Goal: Task Accomplishment & Management: Use online tool/utility

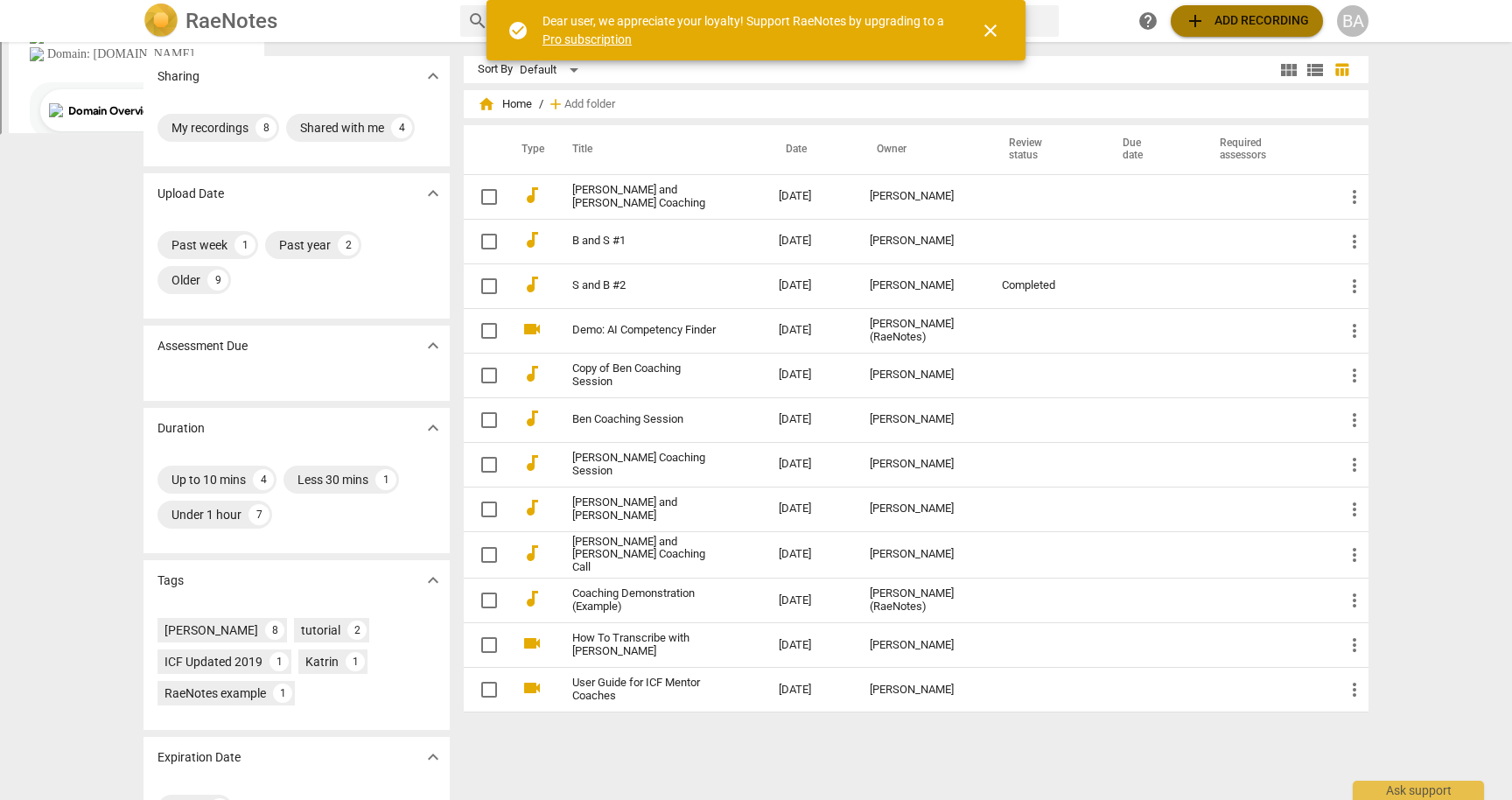
click at [1223, 23] on span "add Add recording" at bounding box center [1246, 21] width 124 height 21
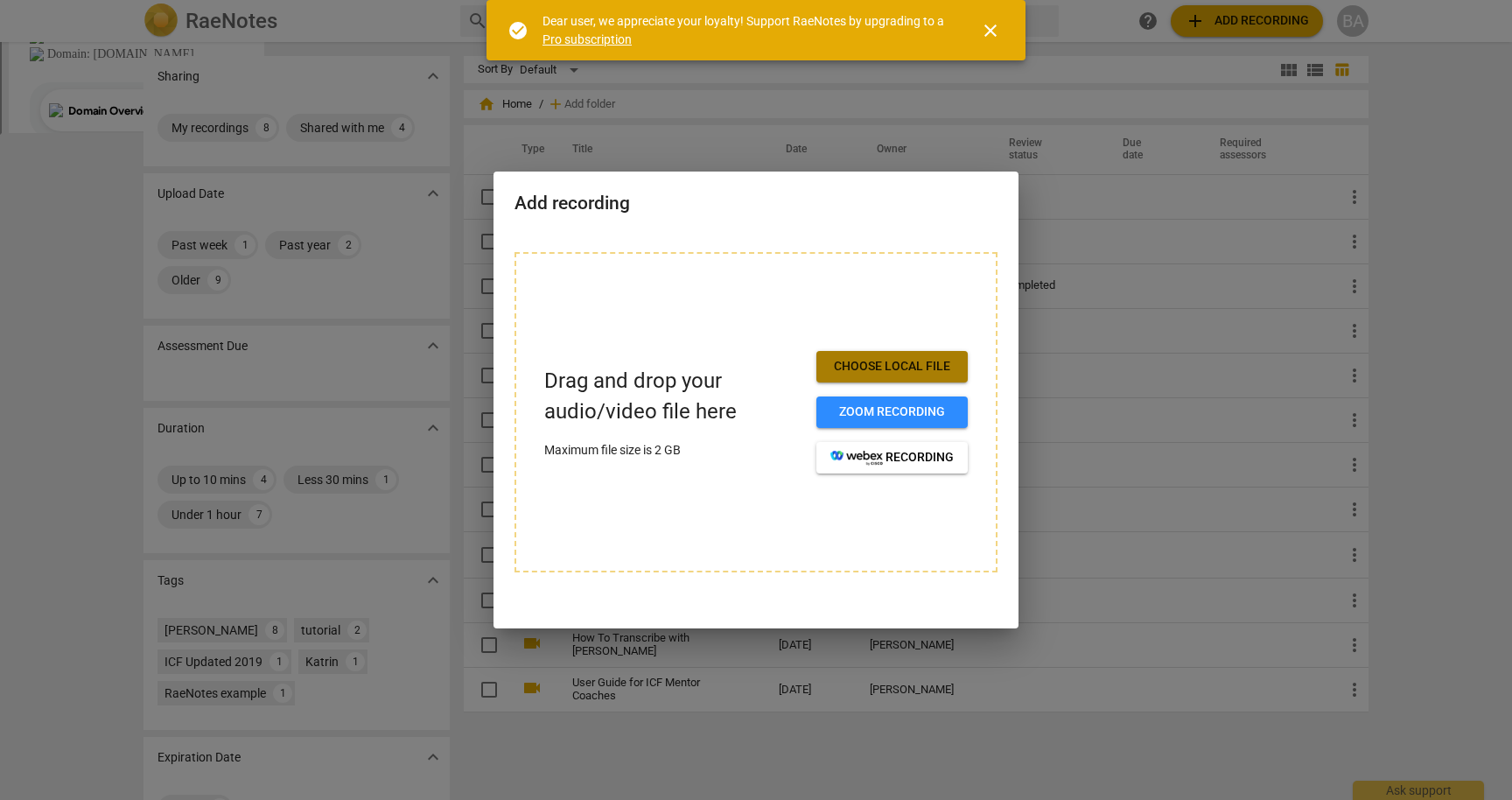
click at [934, 364] on span "Choose local file" at bounding box center [892, 367] width 123 height 18
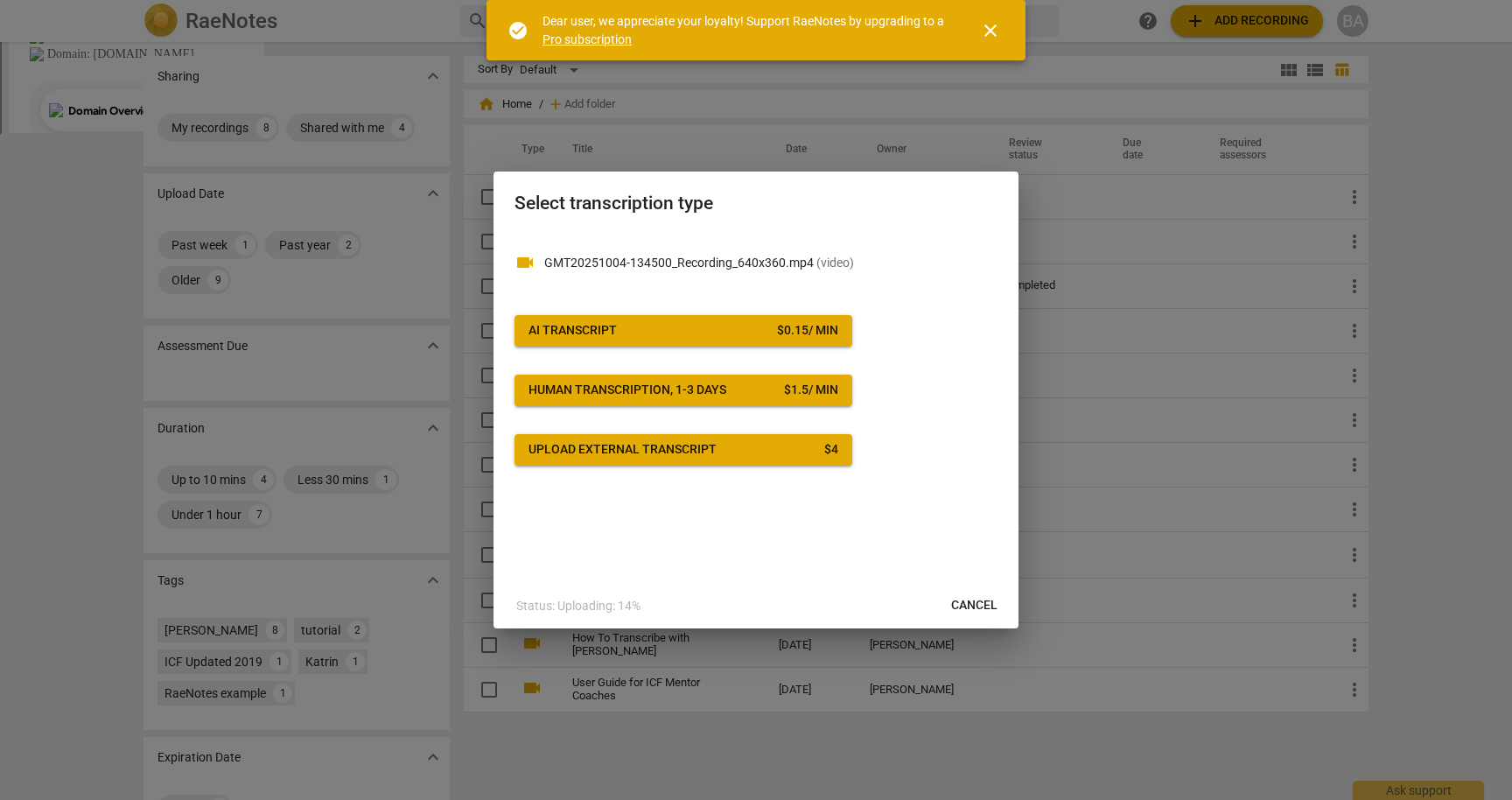
click at [748, 324] on span "AI Transcript $ 0.15 / min" at bounding box center [682, 331] width 309 height 18
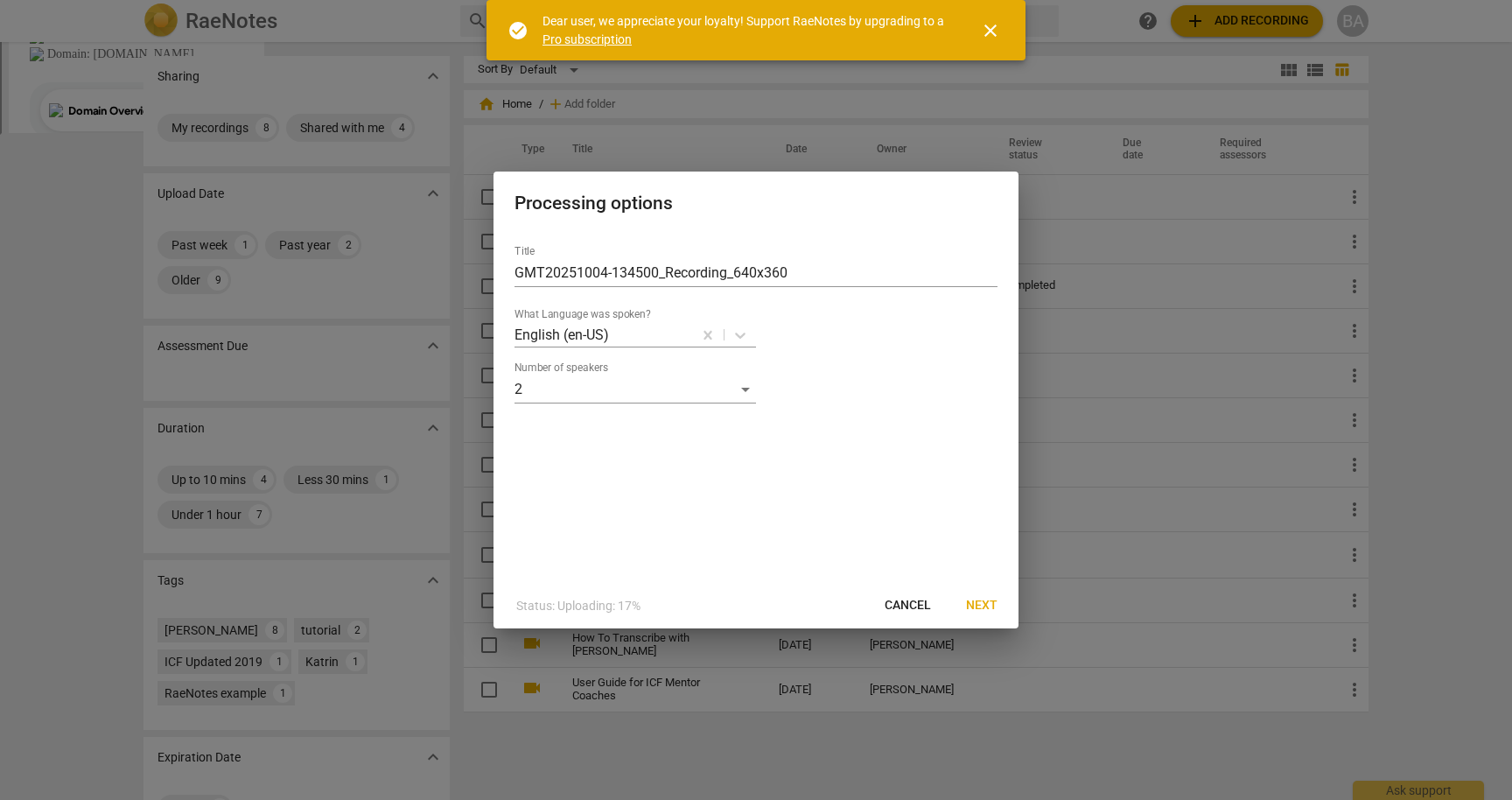
click at [986, 609] on span "Next" at bounding box center [982, 606] width 32 height 18
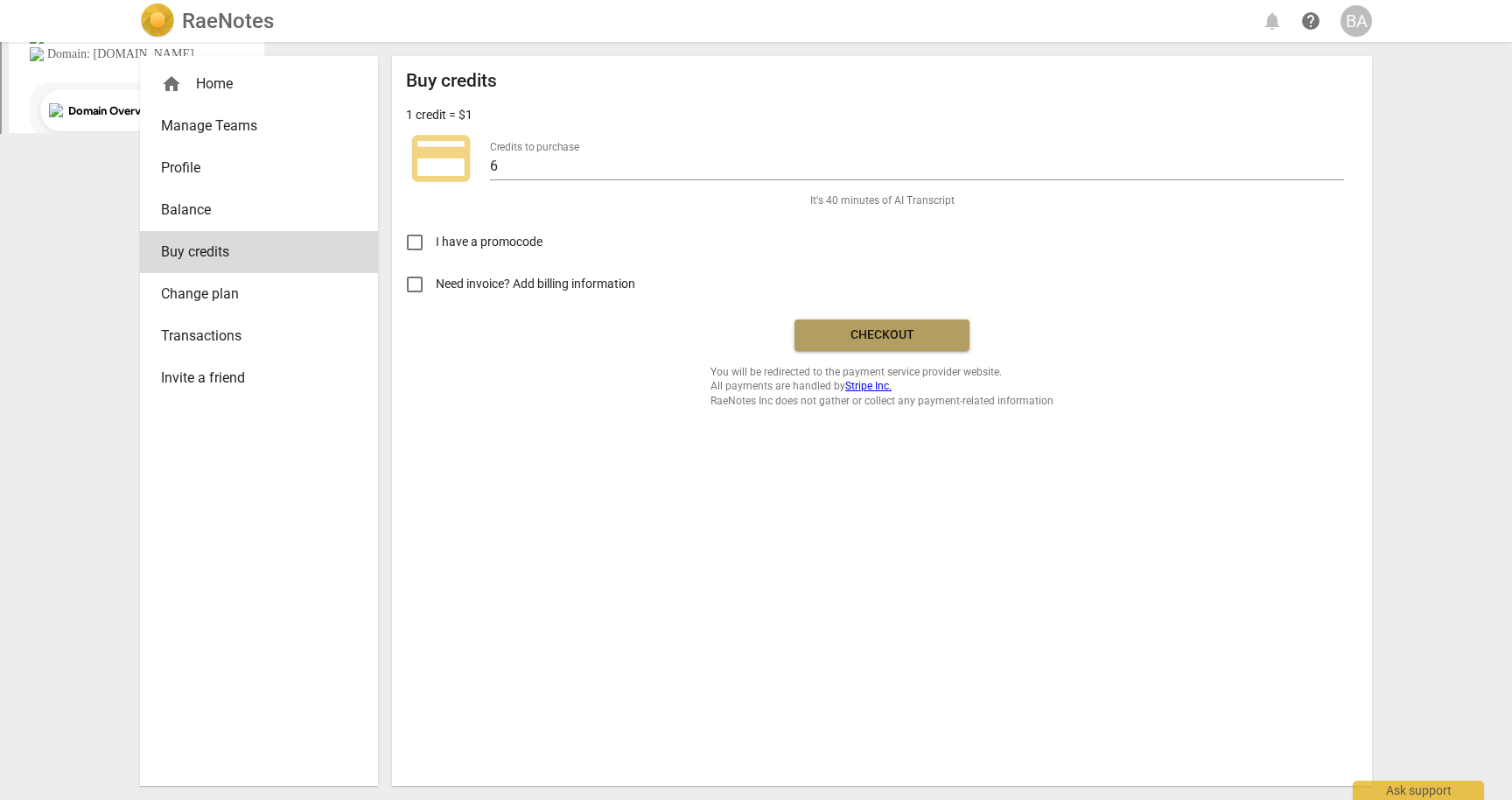
click at [889, 339] on span "Checkout" at bounding box center [882, 335] width 147 height 18
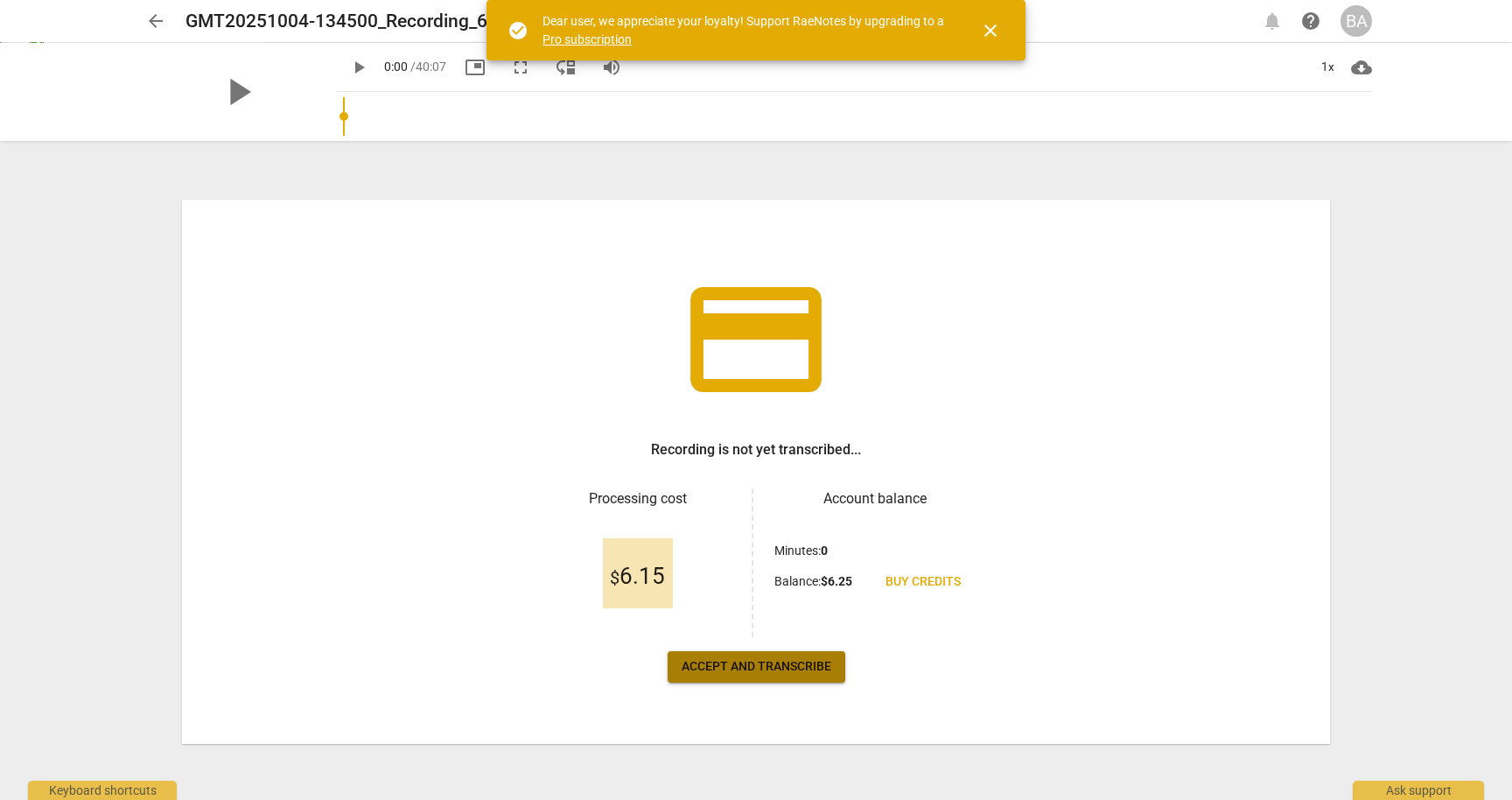
click at [751, 671] on span "Accept and transcribe" at bounding box center [756, 668] width 149 height 18
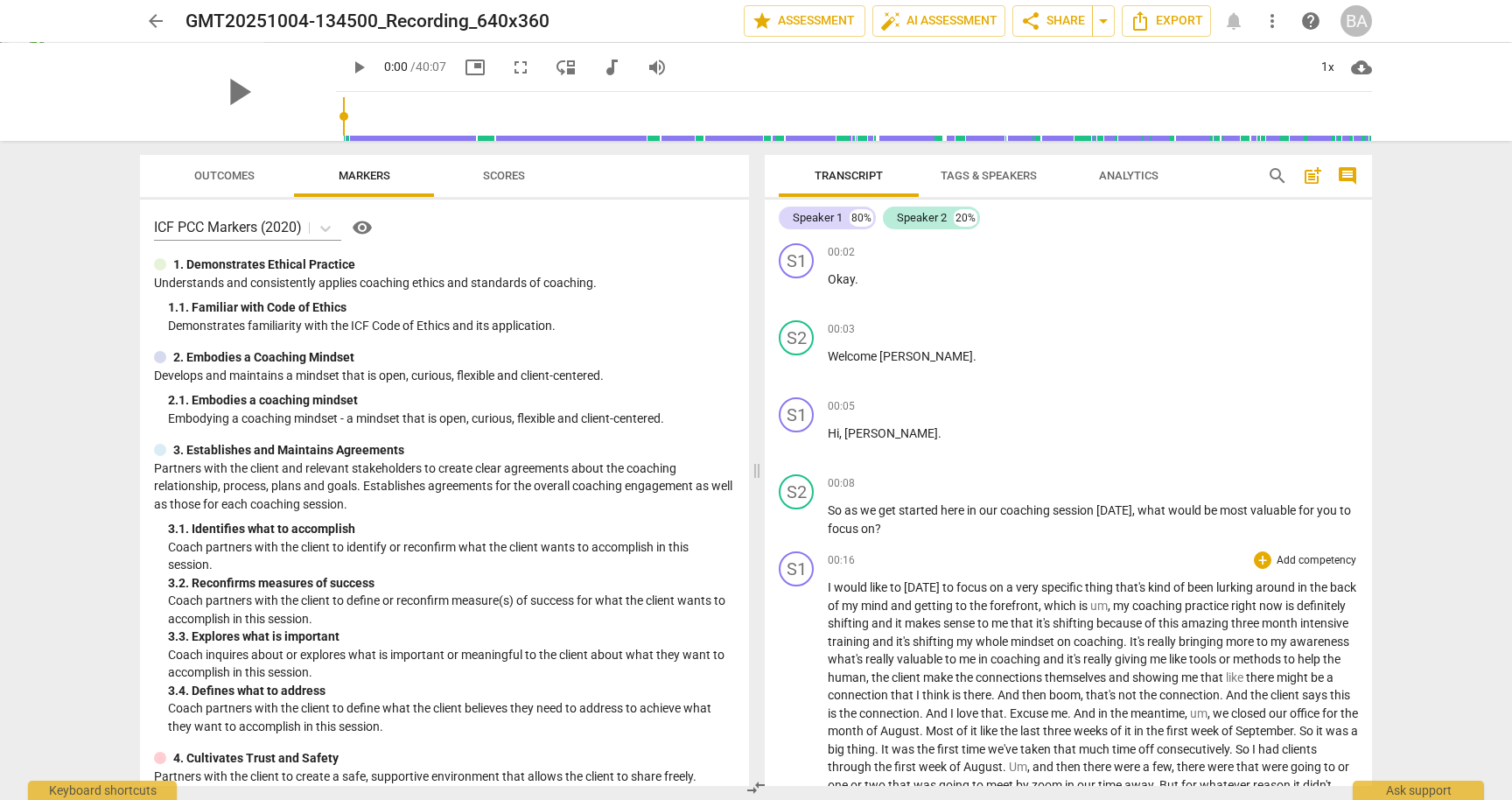
click at [1000, 552] on div "00:16 + Add competency keyboard_arrow_right" at bounding box center [1092, 560] width 530 height 18
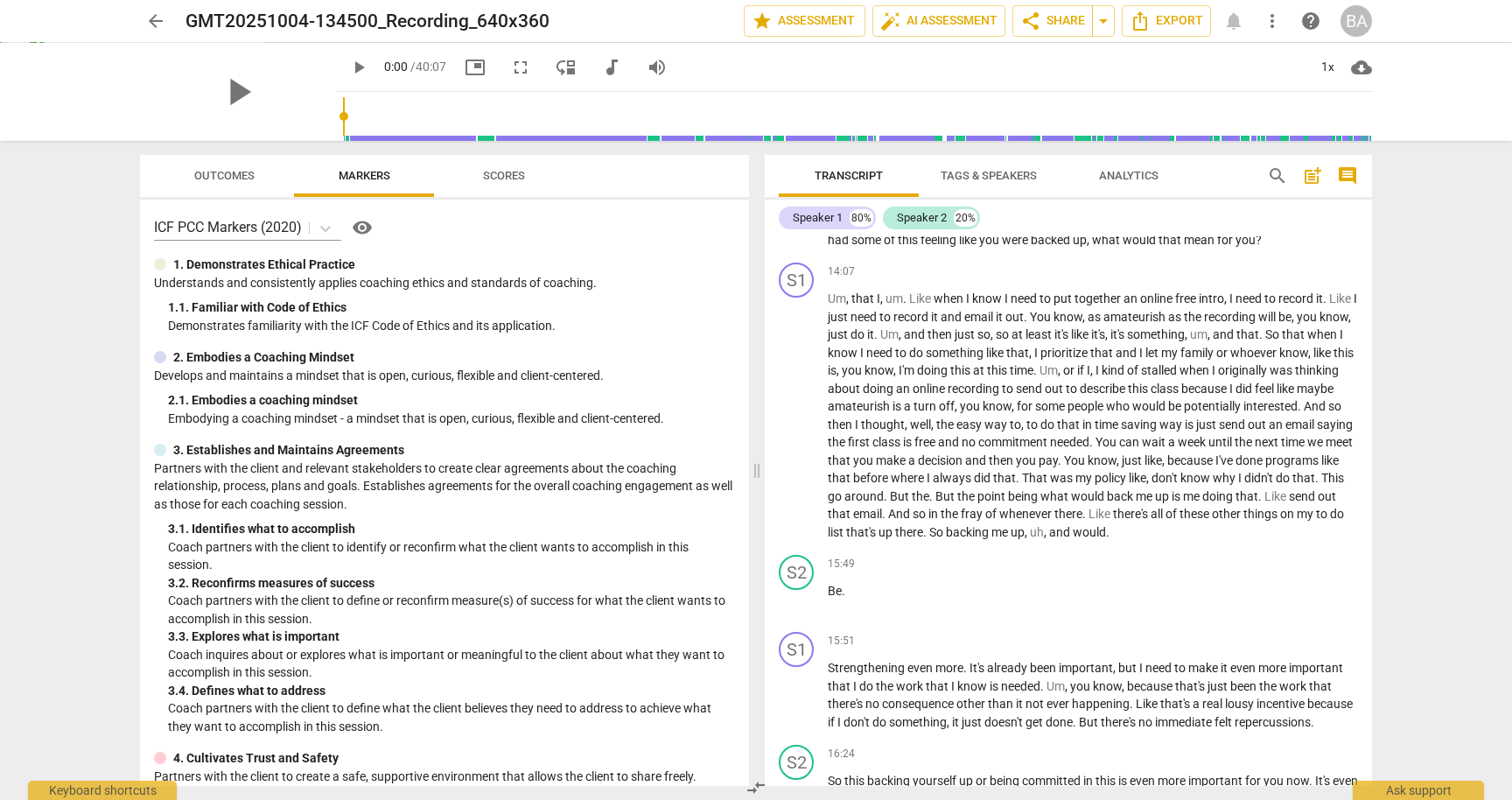
scroll to position [2451, 0]
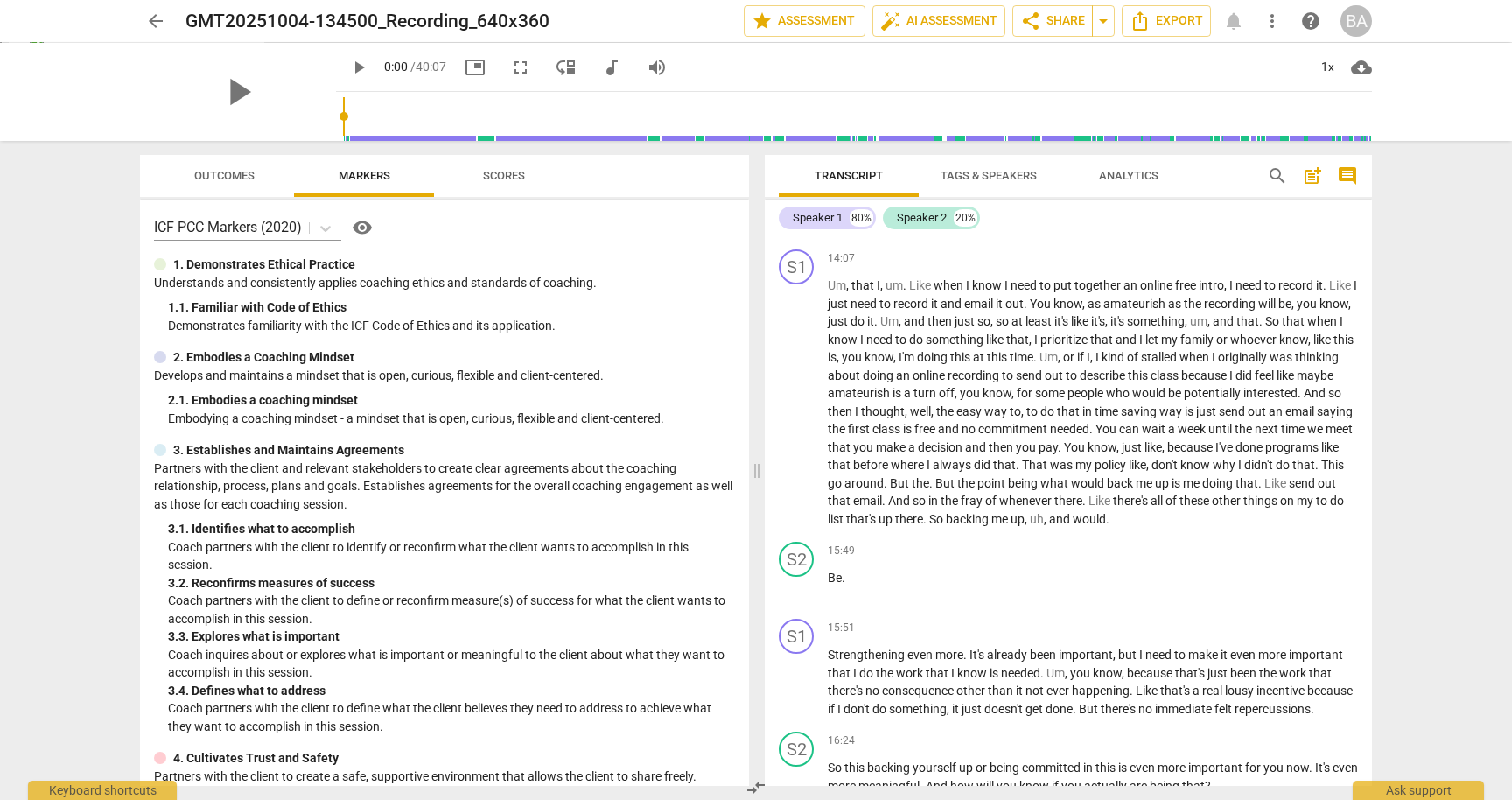
click at [143, 716] on div "ICF PCC Markers (2020) visibility 1. Demonstrates Ethical Practice Understands …" at bounding box center [445, 493] width 609 height 586
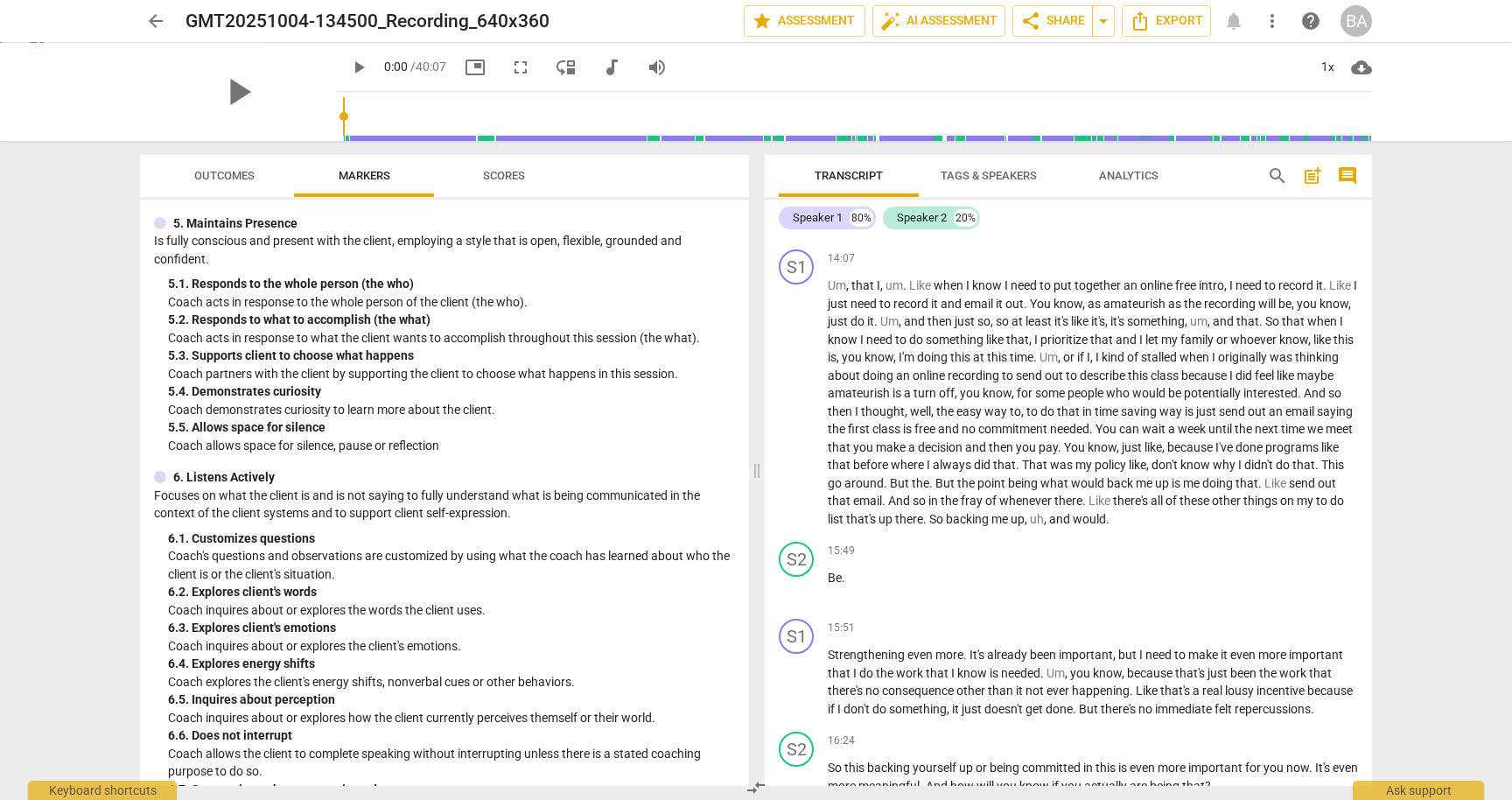
scroll to position [805, 0]
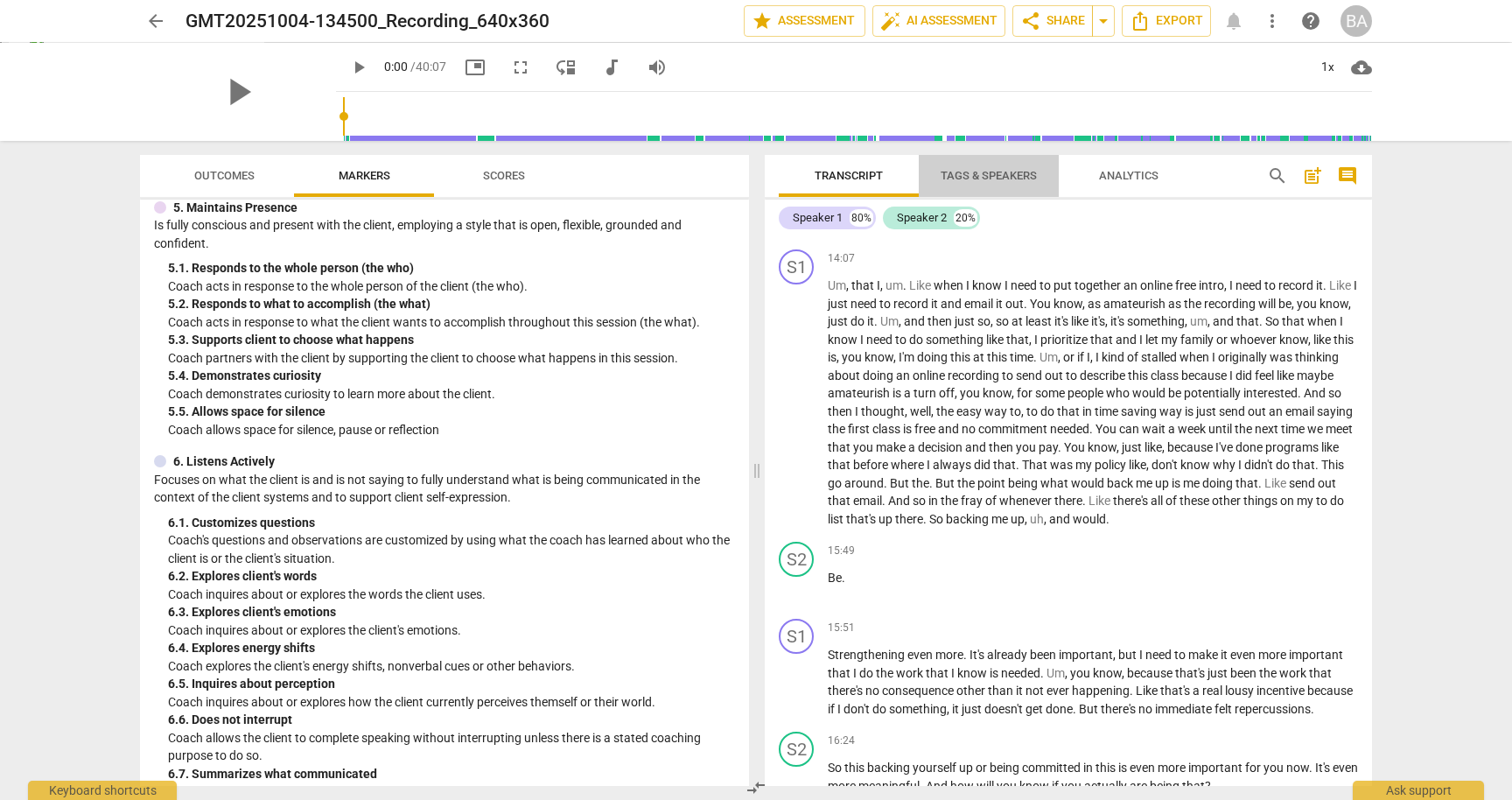
click at [995, 167] on span "Tags & Speakers" at bounding box center [989, 176] width 138 height 24
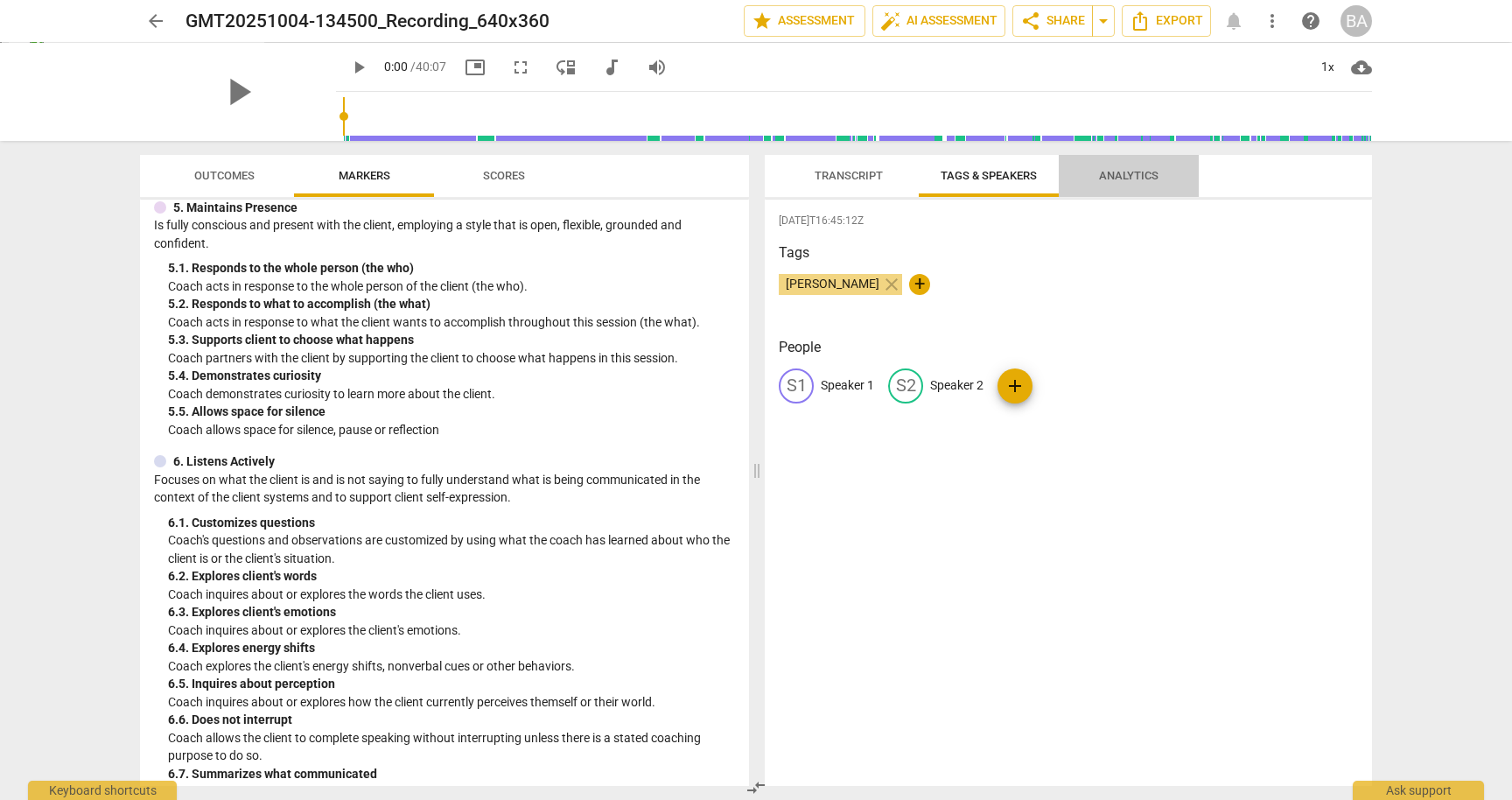
click at [1120, 163] on button "Analytics" at bounding box center [1129, 176] width 140 height 42
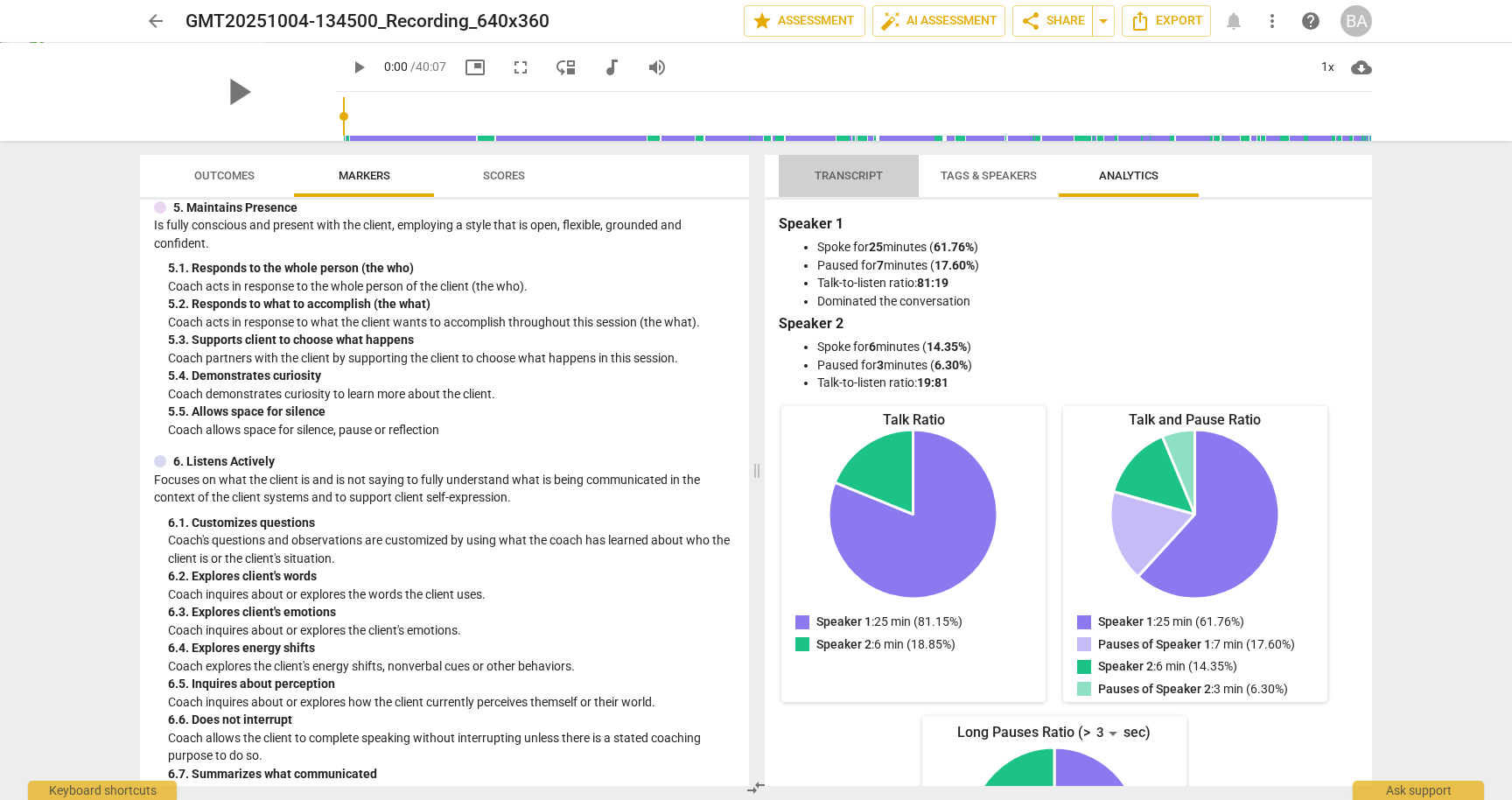
click at [850, 170] on span "Transcript" at bounding box center [849, 175] width 69 height 13
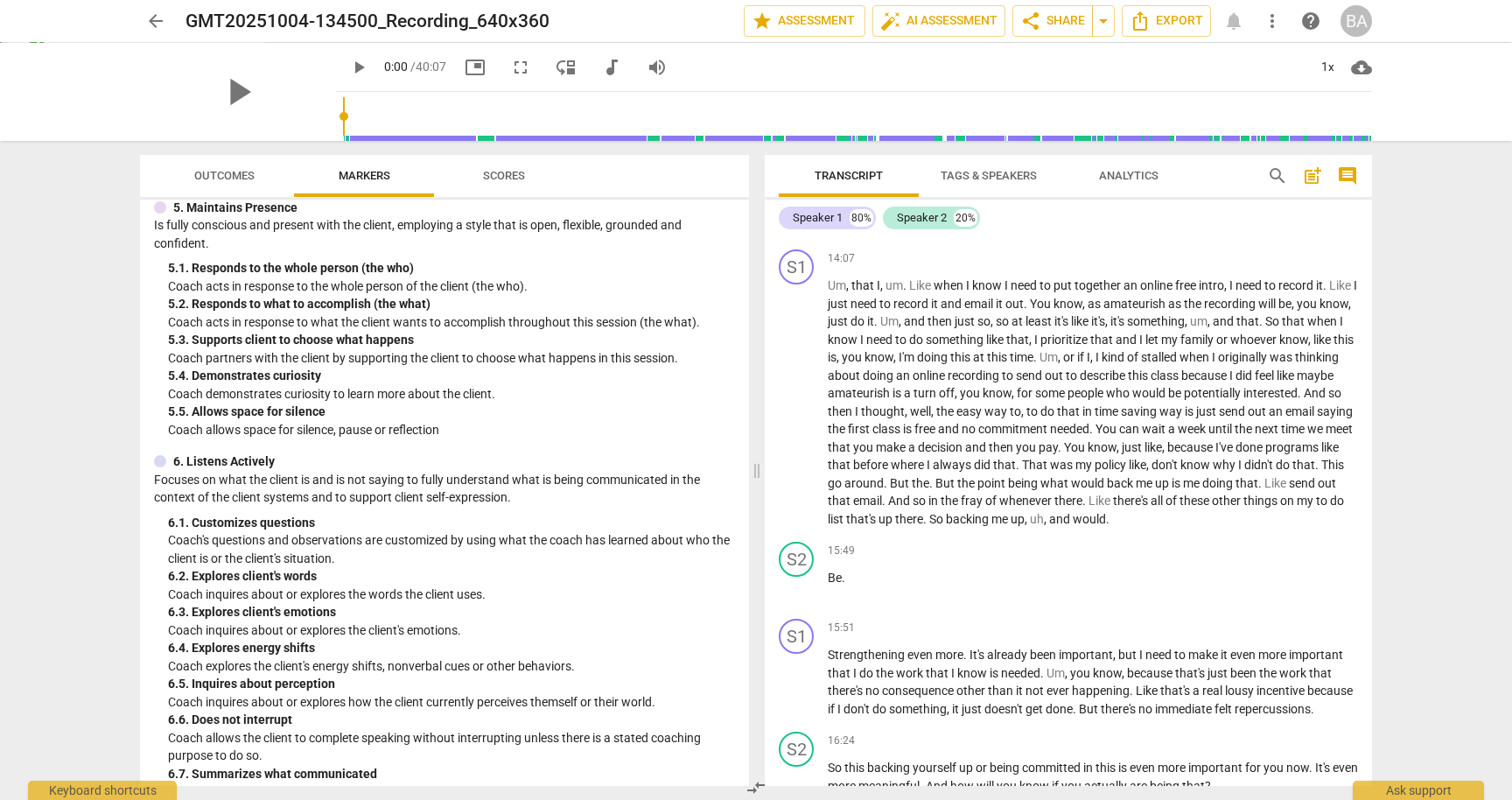
click at [244, 177] on span "Outcomes" at bounding box center [224, 175] width 61 height 13
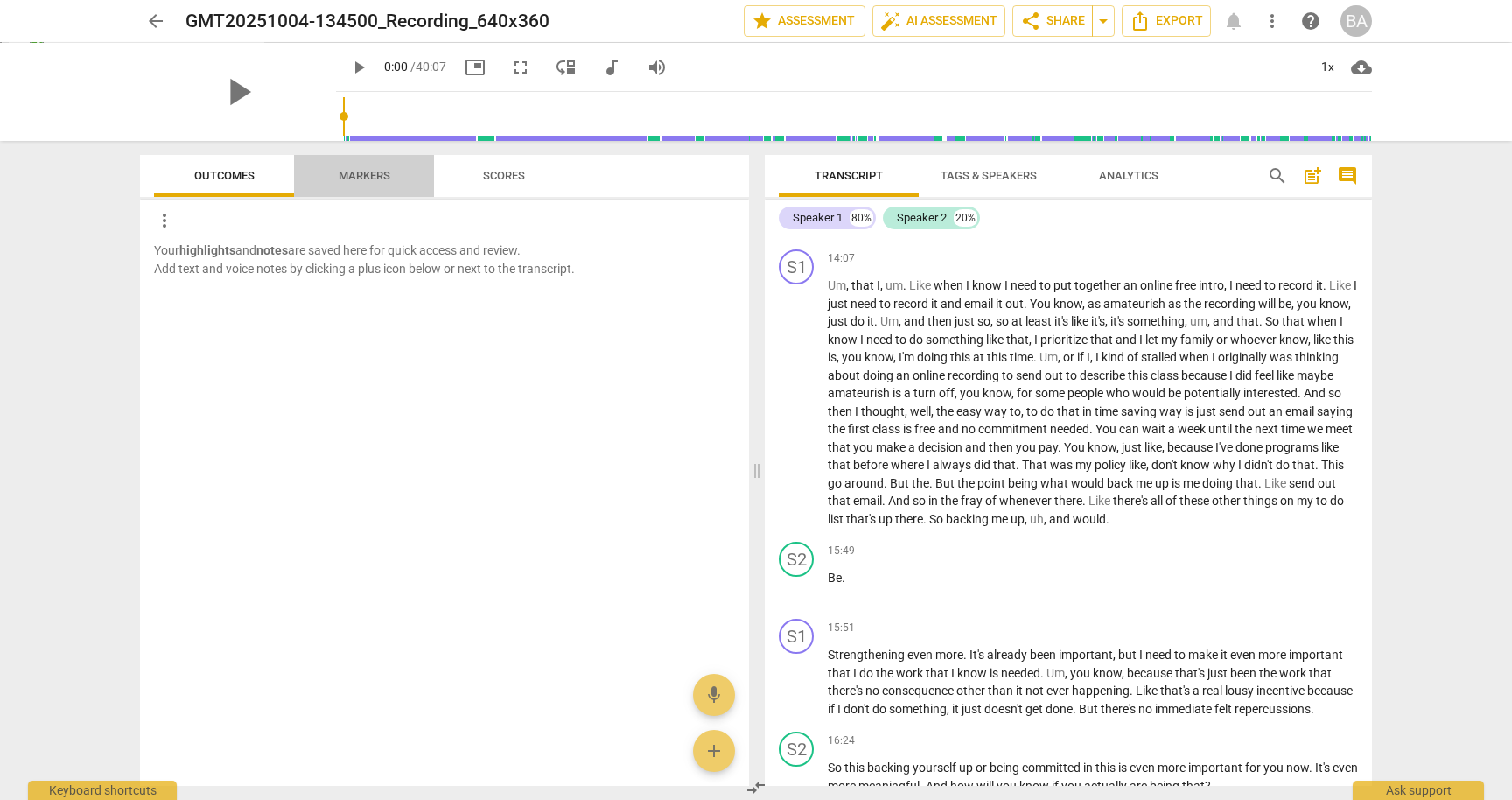
click at [348, 173] on span "Markers" at bounding box center [364, 175] width 52 height 13
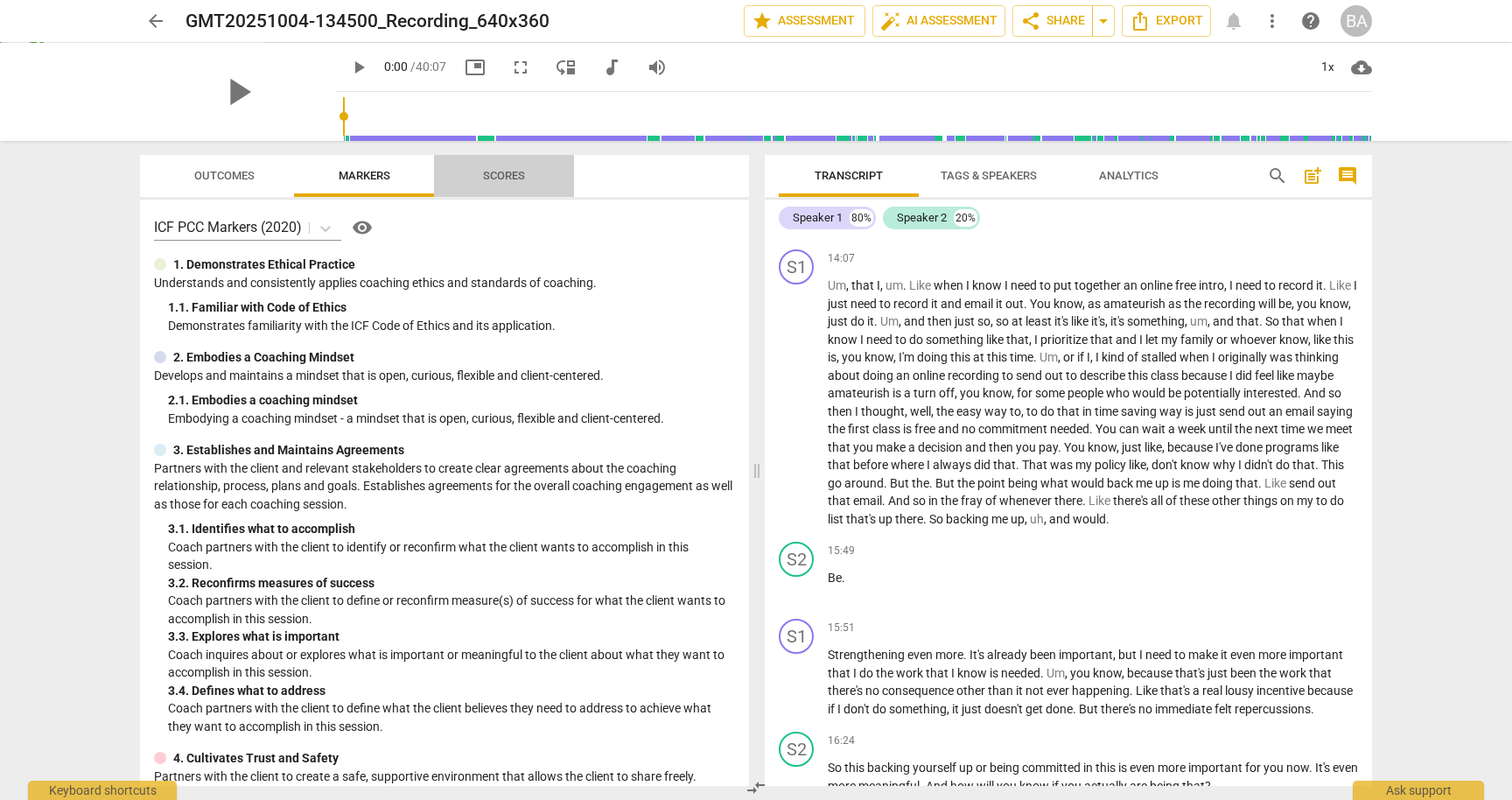
click at [513, 173] on span "Scores" at bounding box center [504, 175] width 42 height 13
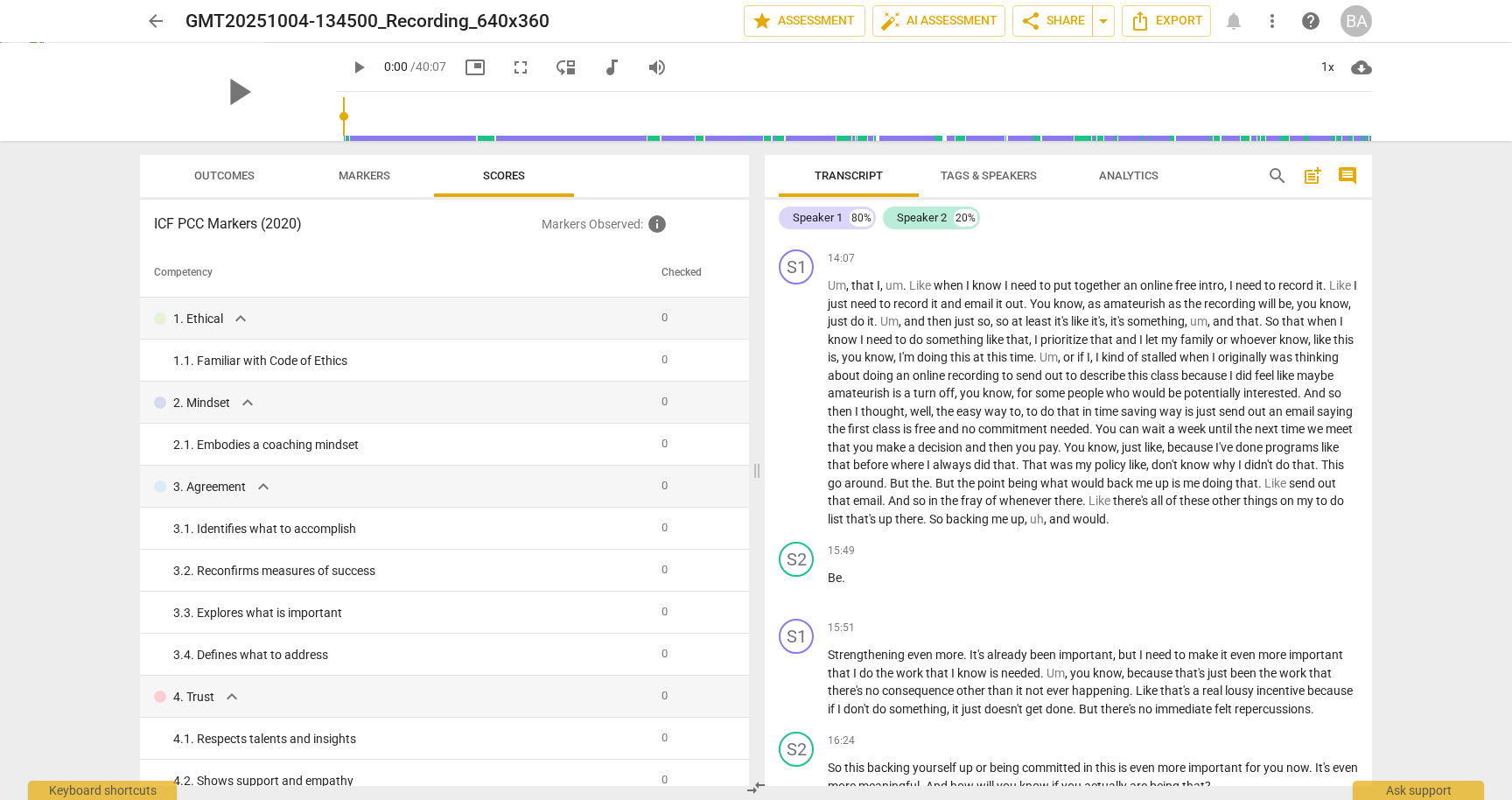
click at [98, 410] on div "arrow_back GMT20251004-134500_Recording_640x360 edit star Assessment auto_fix_h…" at bounding box center [756, 400] width 1512 height 800
click at [662, 220] on span "info" at bounding box center [657, 224] width 21 height 21
click at [509, 277] on th "Competency" at bounding box center [397, 273] width 514 height 49
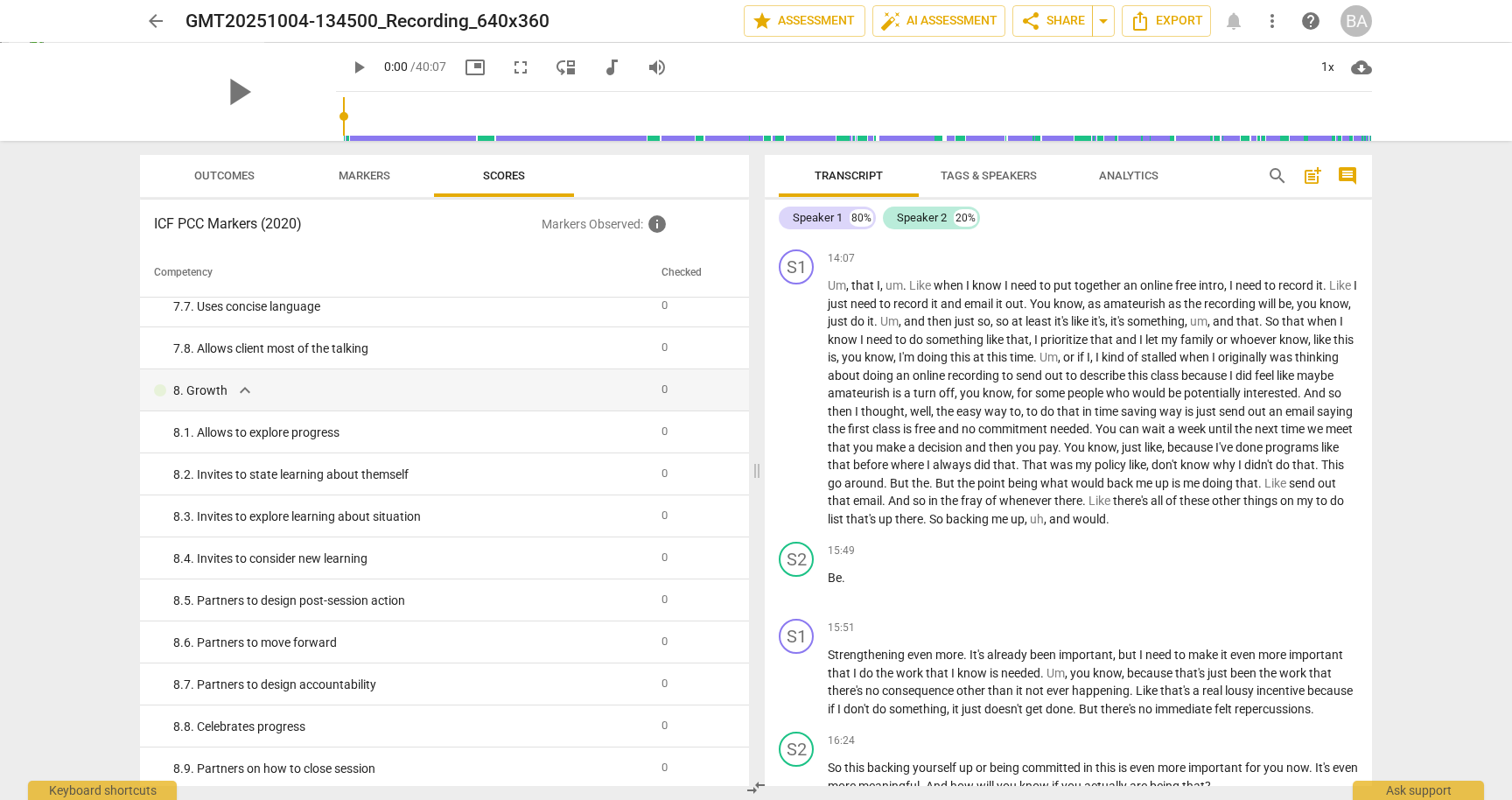
scroll to position [1487, 0]
click at [251, 168] on span "Outcomes" at bounding box center [224, 176] width 102 height 24
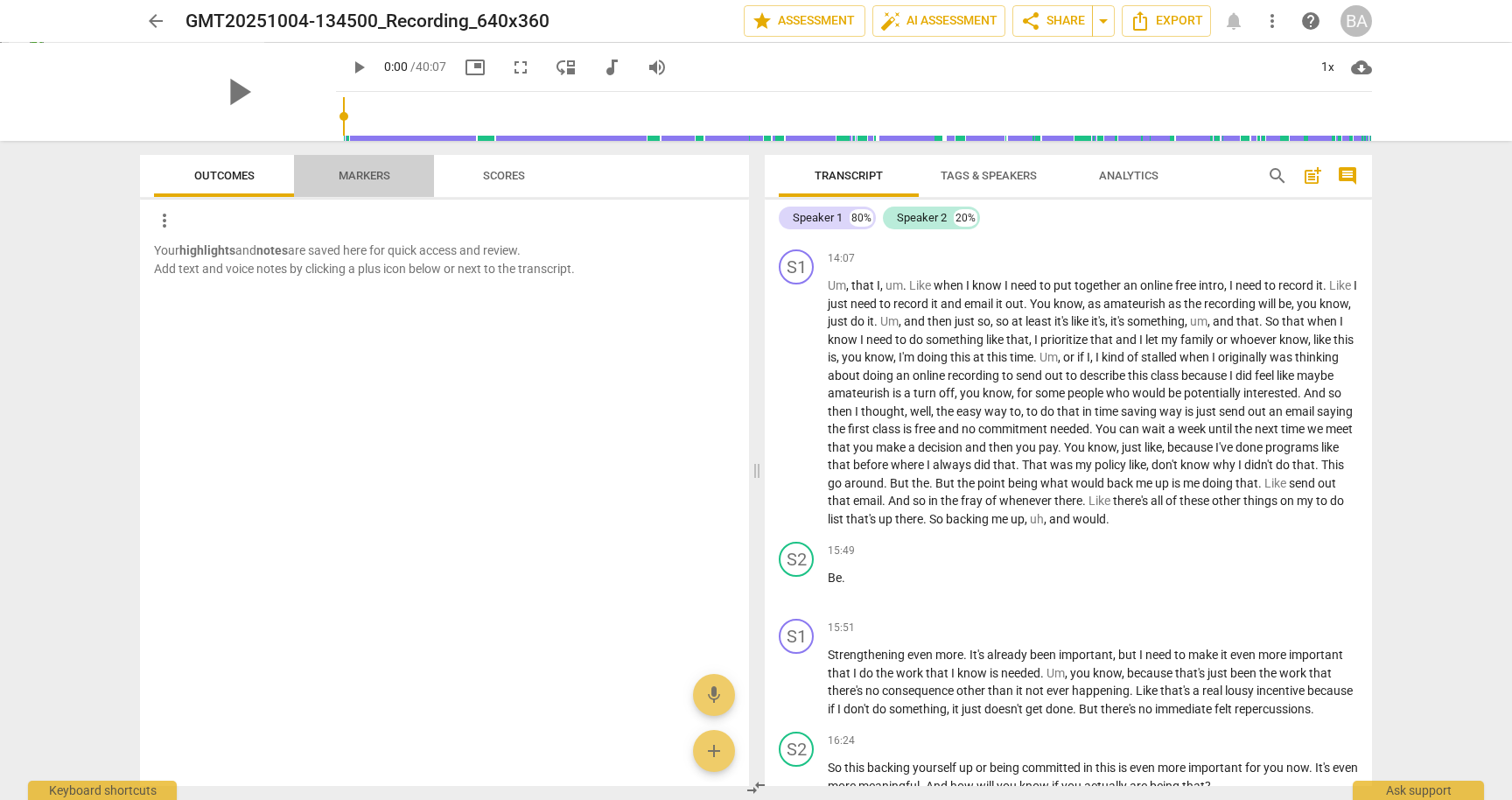
click at [359, 178] on span "Markers" at bounding box center [364, 175] width 52 height 13
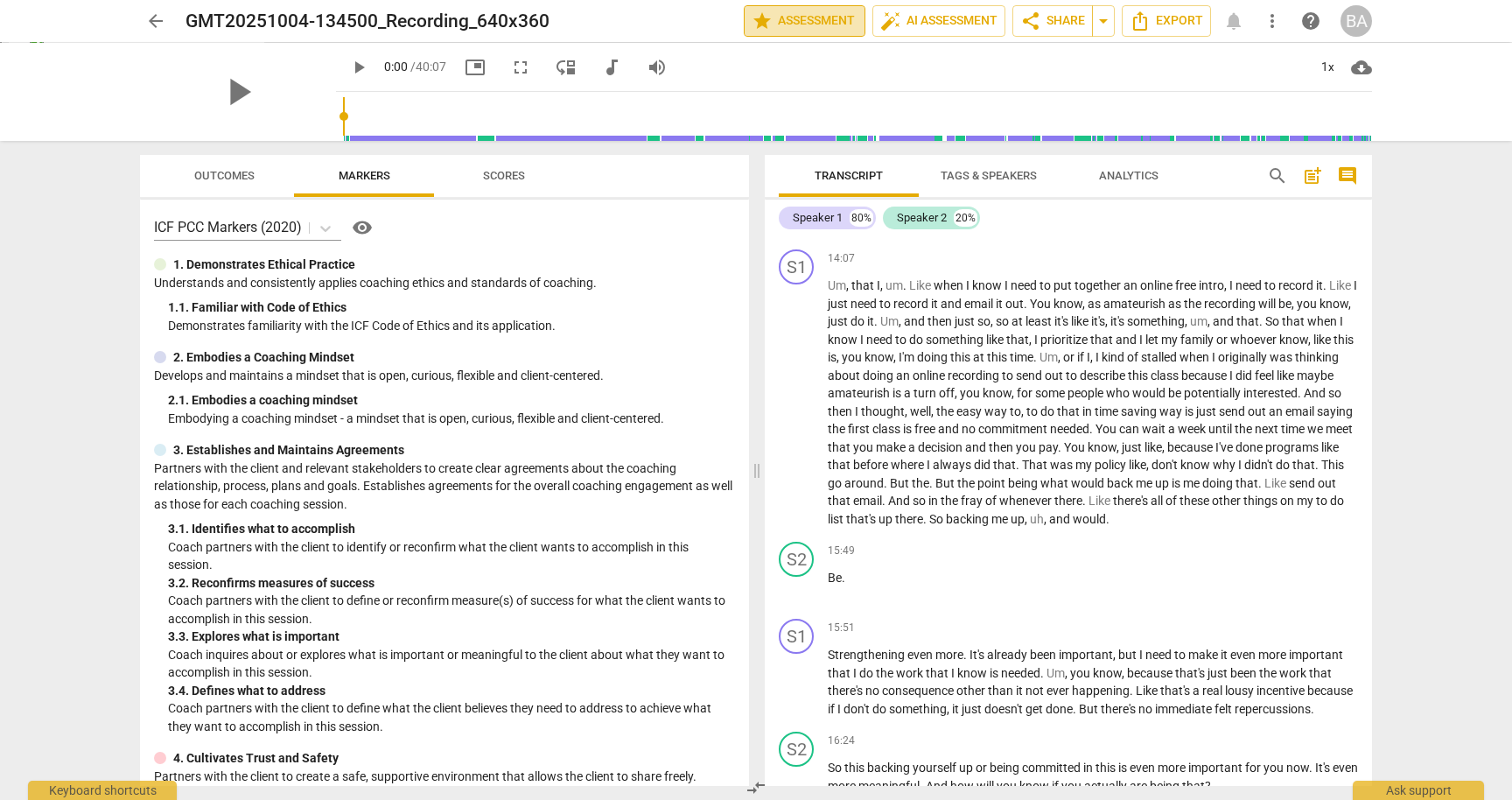
click at [799, 20] on span "star Assessment" at bounding box center [805, 21] width 105 height 21
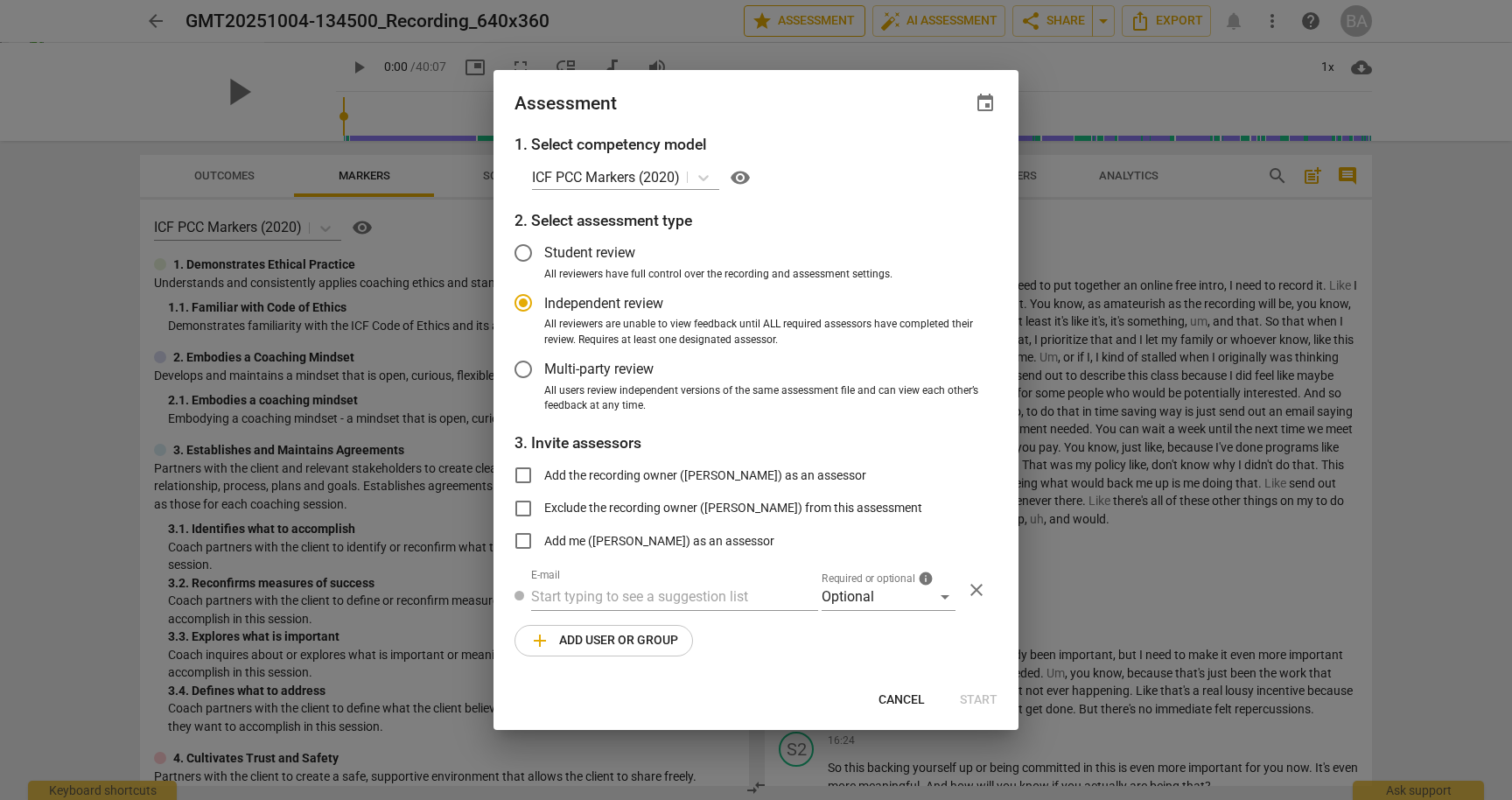
radio input "false"
